Goal: Find specific page/section: Find specific page/section

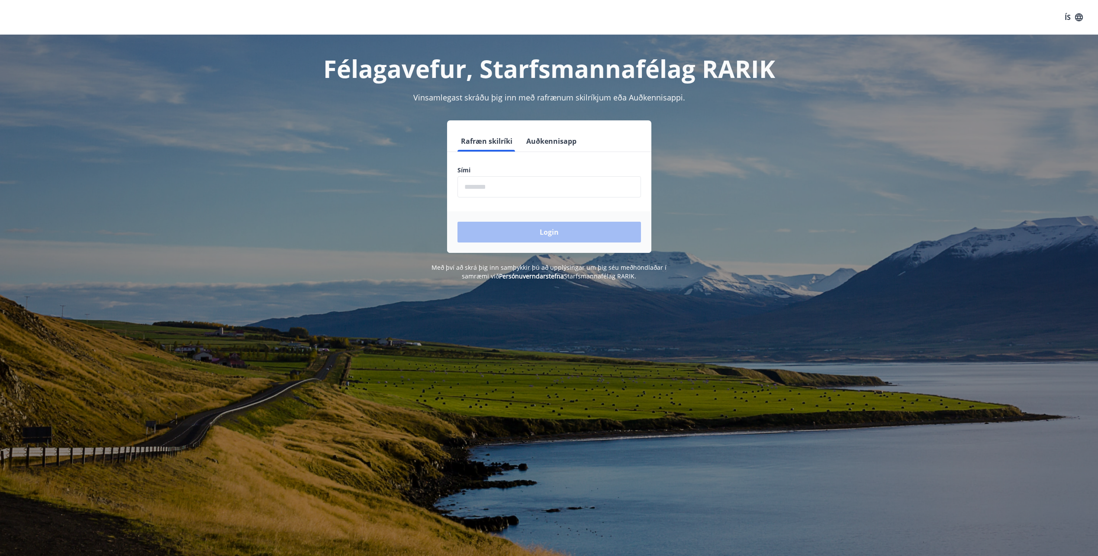
click at [509, 190] on input "phone" at bounding box center [550, 186] width 184 height 21
type input "********"
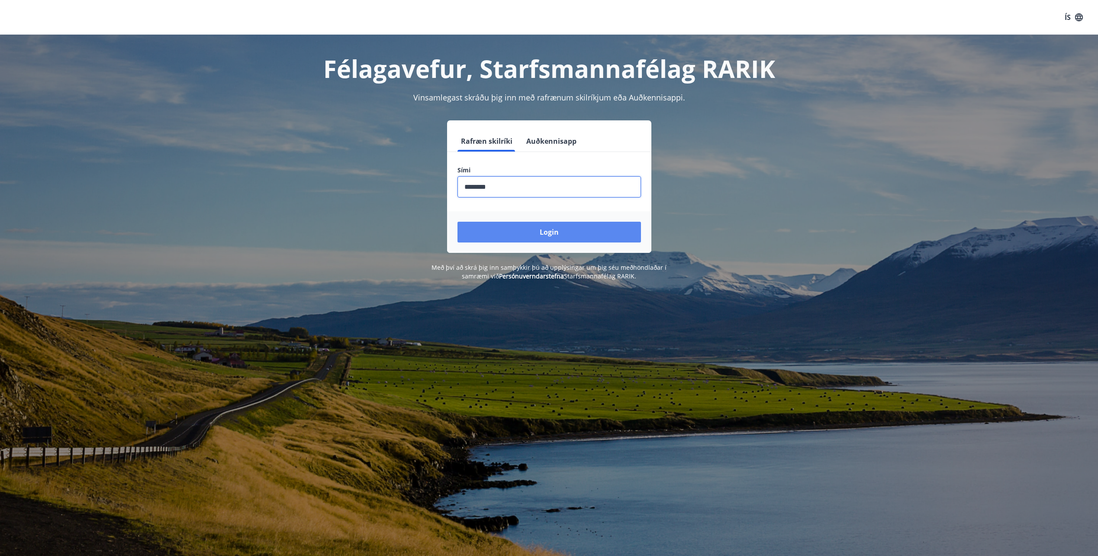
click at [494, 233] on button "Login" at bounding box center [550, 232] width 184 height 21
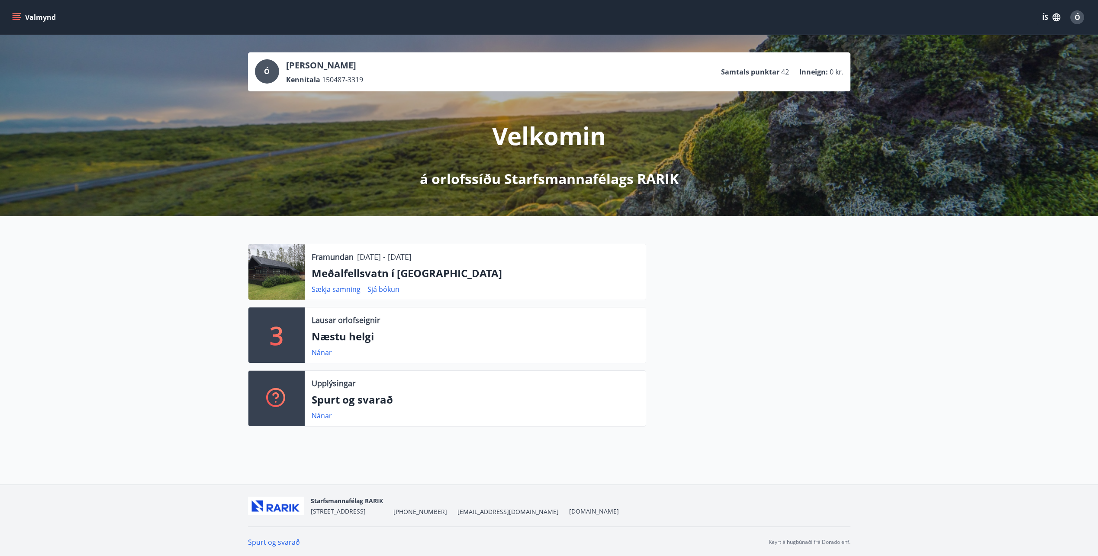
click at [22, 16] on button "Valmynd" at bounding box center [34, 18] width 49 height 16
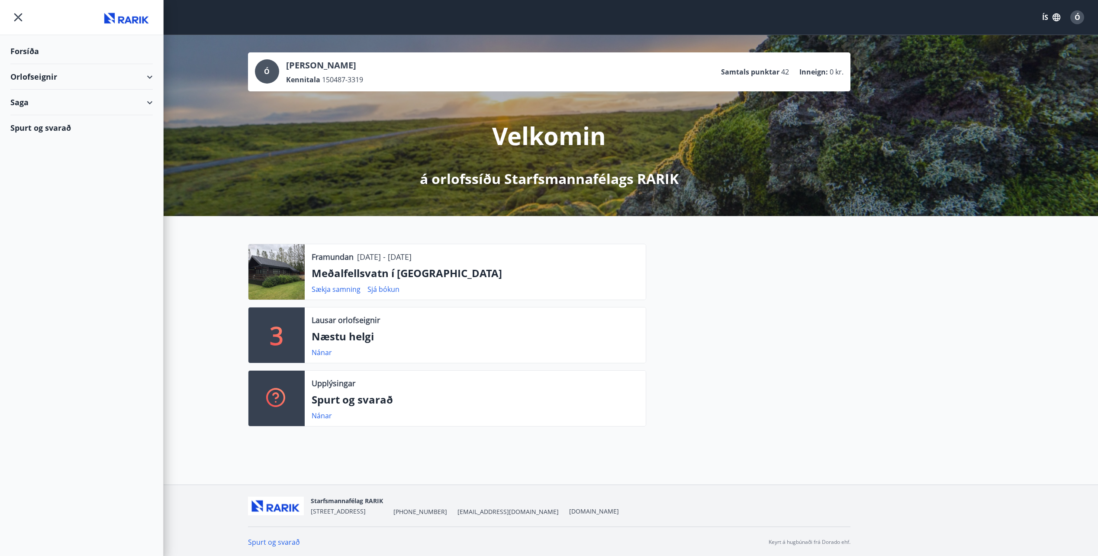
click at [53, 72] on div "Orlofseignir" at bounding box center [81, 77] width 142 height 26
click at [45, 101] on div "Framboð" at bounding box center [81, 99] width 129 height 18
